Goal: Information Seeking & Learning: Find specific fact

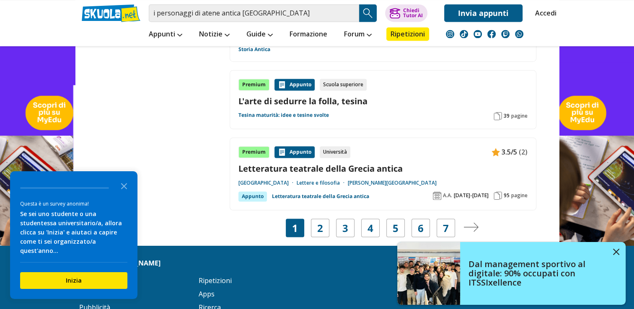
scroll to position [1386, 0]
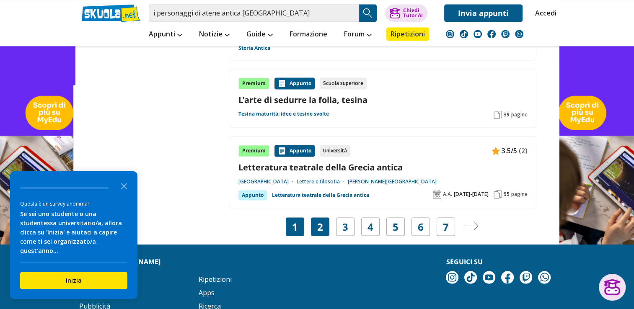
click at [323, 217] on div "2" at bounding box center [320, 226] width 18 height 18
click at [474, 221] on img "Pagina successiva" at bounding box center [470, 225] width 15 height 9
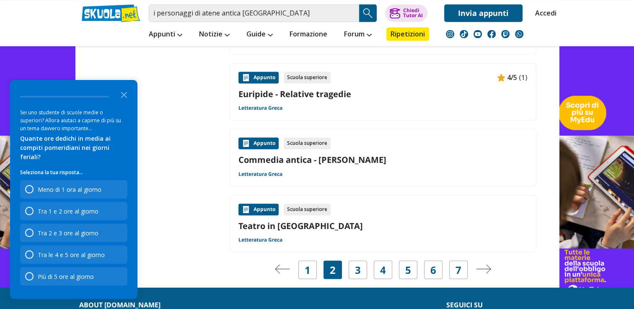
scroll to position [1322, 0]
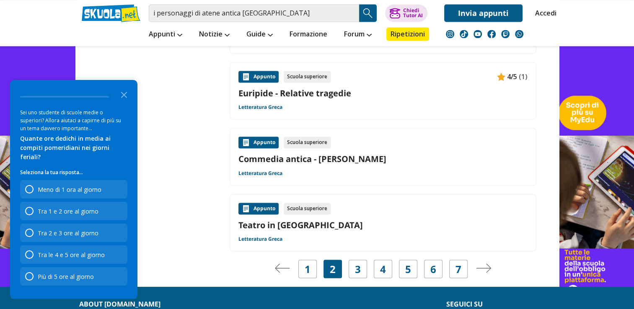
click at [491, 264] on img "Pagina successiva" at bounding box center [483, 268] width 15 height 9
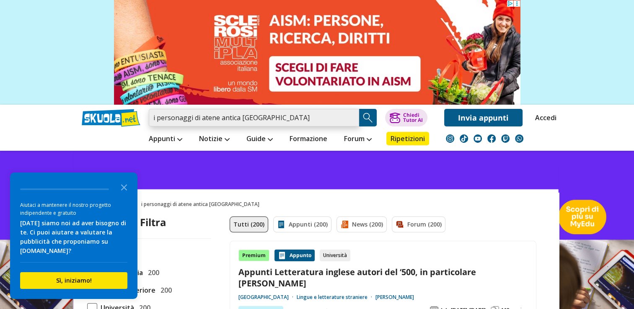
click at [350, 118] on input "i personaggi di atene antica [GEOGRAPHIC_DATA]" at bounding box center [254, 118] width 210 height 18
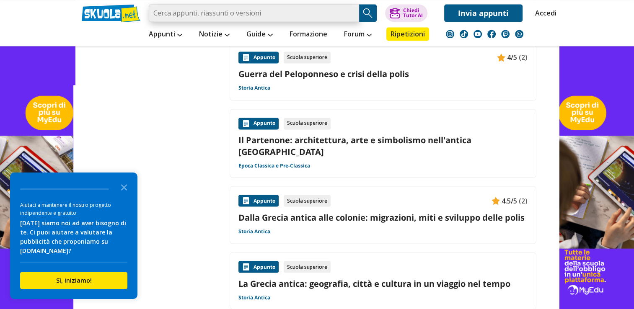
scroll to position [1596, 0]
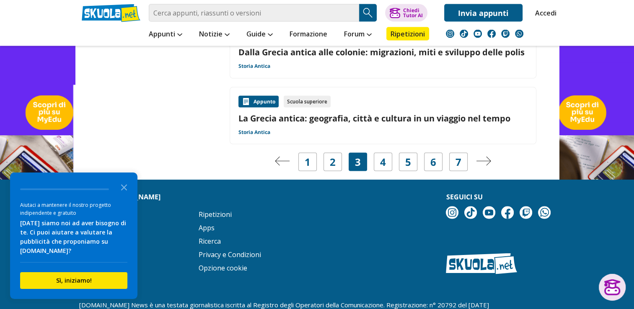
click at [280, 157] on img "Pagina precedente" at bounding box center [282, 161] width 15 height 9
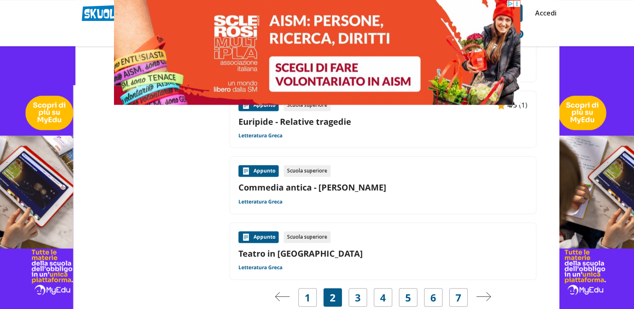
scroll to position [1395, 0]
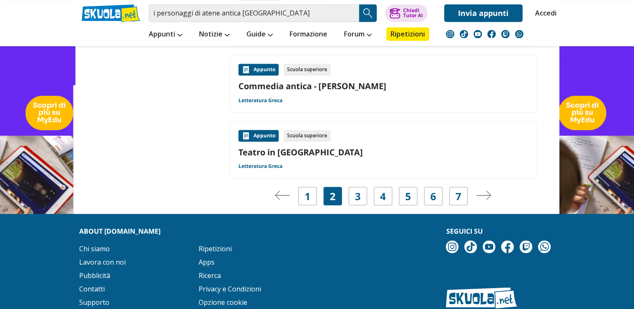
click at [282, 191] on img "Pagina precedente" at bounding box center [282, 195] width 15 height 9
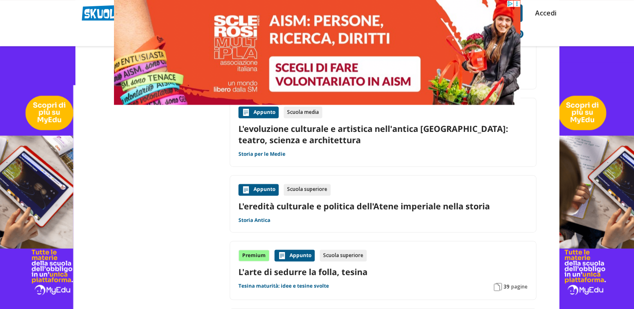
scroll to position [1211, 0]
